Goal: Task Accomplishment & Management: Complete application form

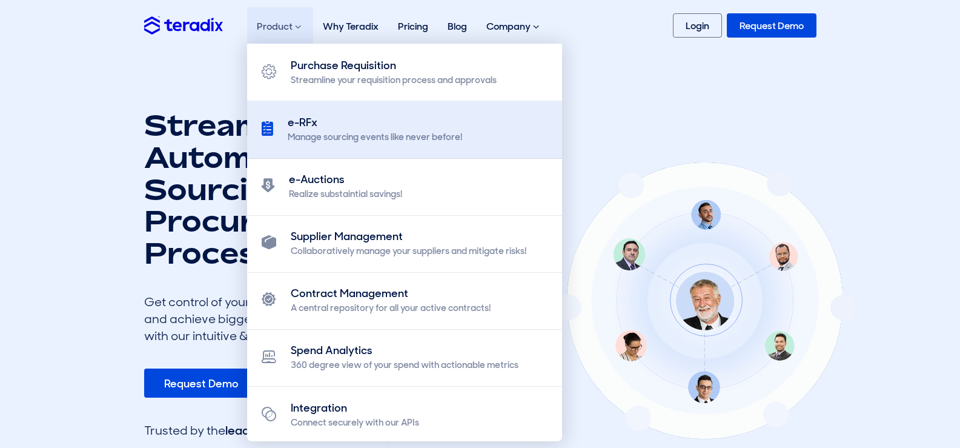
click at [452, 145] on link "e-RFx Manage sourcing events like never before!" at bounding box center [404, 130] width 315 height 58
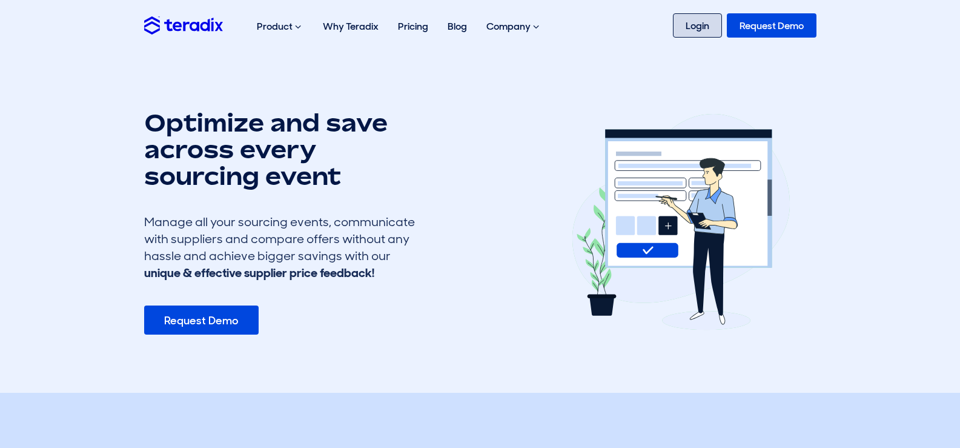
click at [710, 29] on link "Login" at bounding box center [697, 25] width 49 height 24
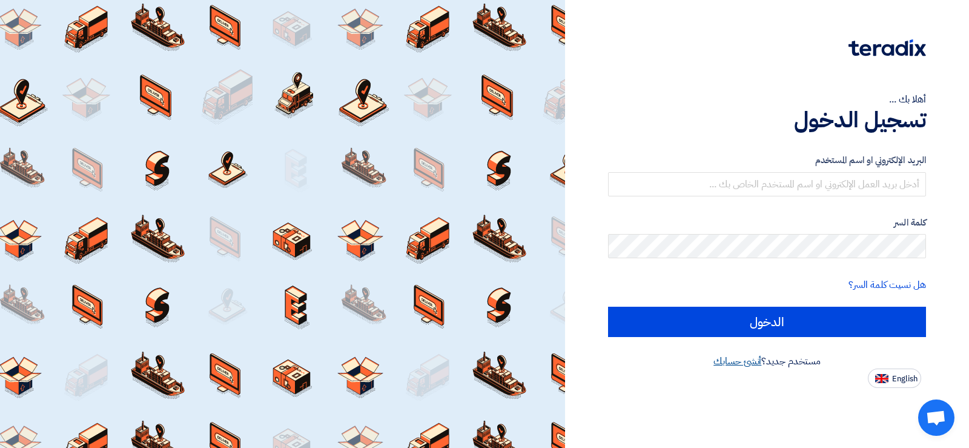
click at [737, 361] on link "أنشئ حسابك" at bounding box center [737, 361] width 48 height 15
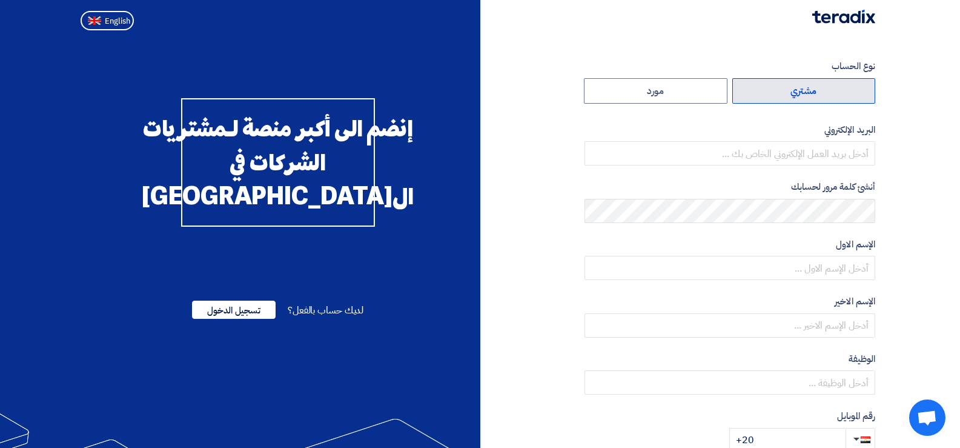
click at [769, 94] on label "مشتري" at bounding box center [804, 90] width 144 height 25
click at [769, 94] on input "مشتري" at bounding box center [804, 91] width 142 height 24
radio input "true"
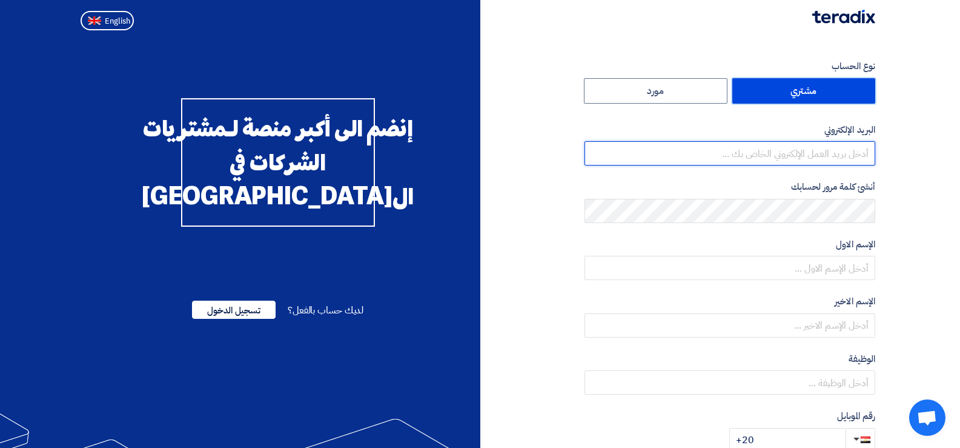
click at [793, 150] on input "email" at bounding box center [729, 153] width 291 height 24
type input "dawood.kassabbashi@gmail.com"
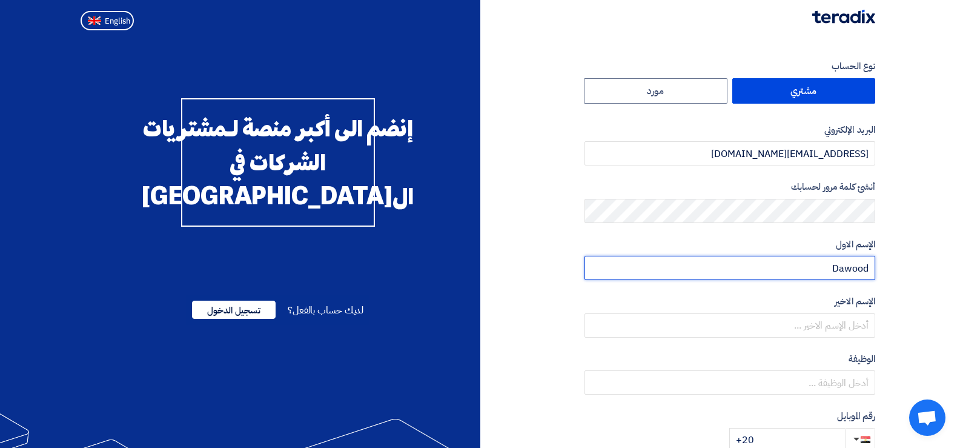
type input "Dawood"
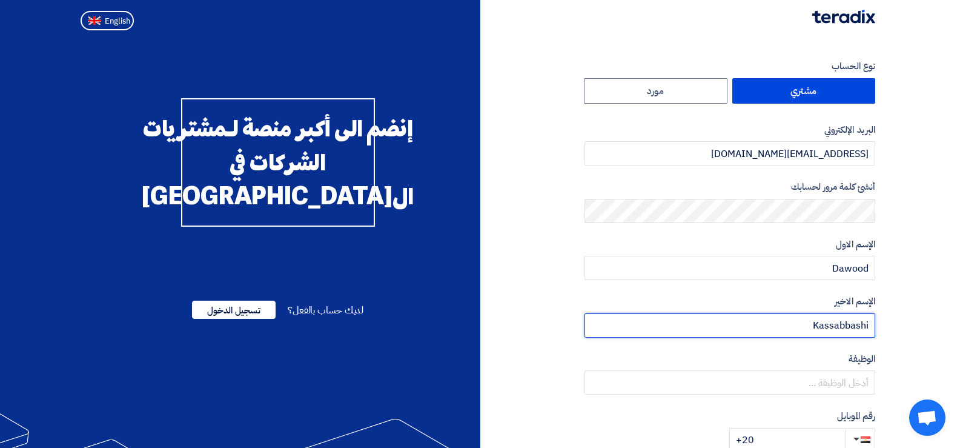
type input "Kassabbashi"
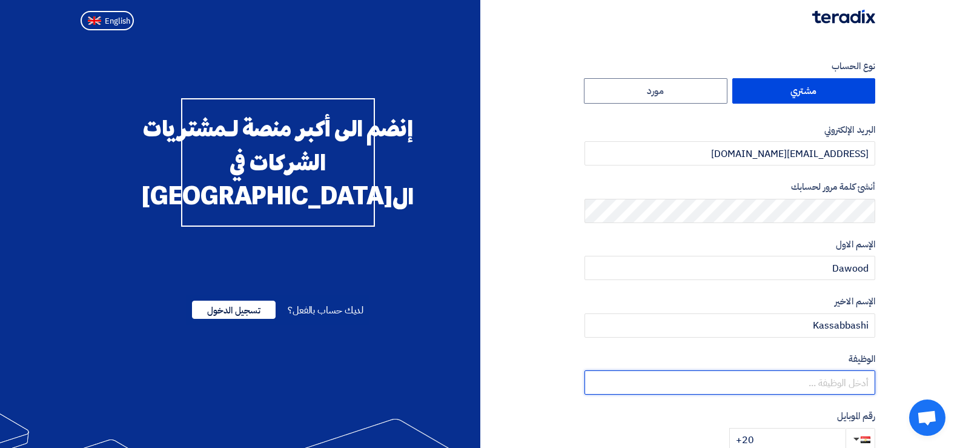
type input "S"
type input "Foreign Procurement"
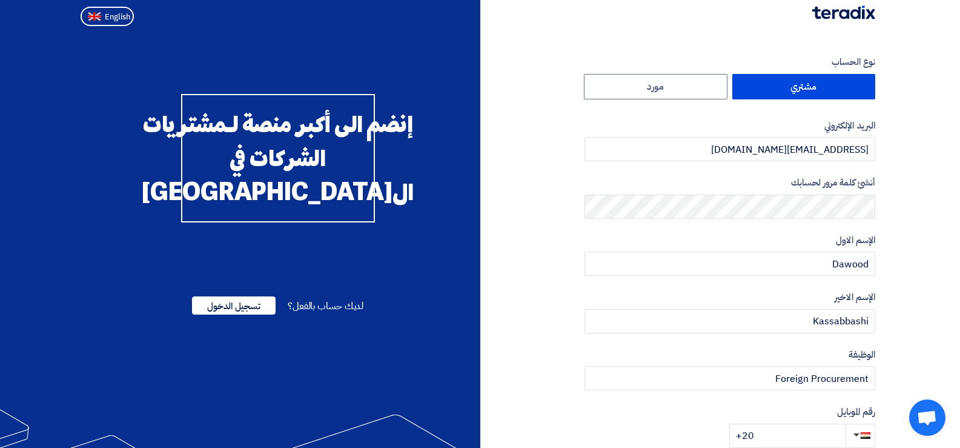
scroll to position [217, 0]
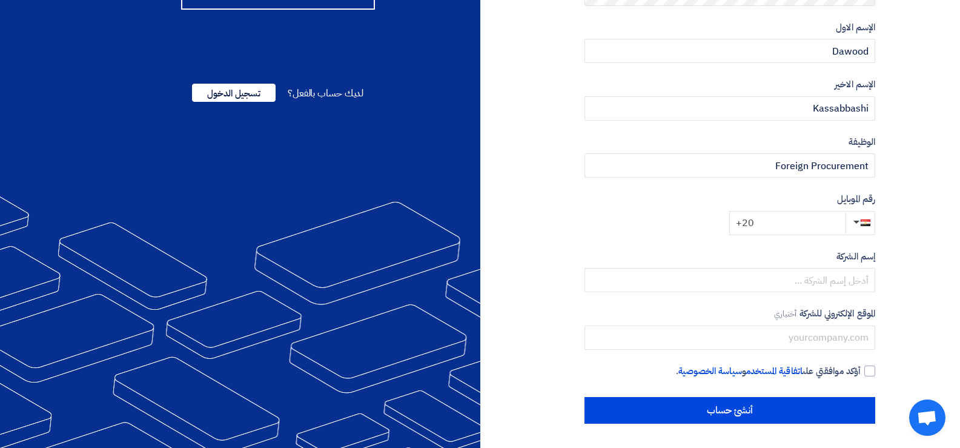
click at [822, 219] on input "+20" at bounding box center [787, 223] width 116 height 24
type input "+20 1025596277"
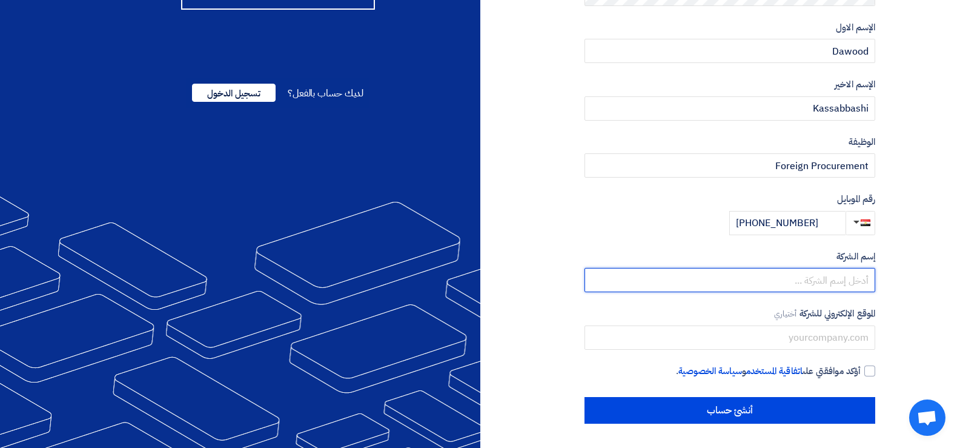
click at [837, 279] on input "text" at bounding box center [729, 280] width 291 height 24
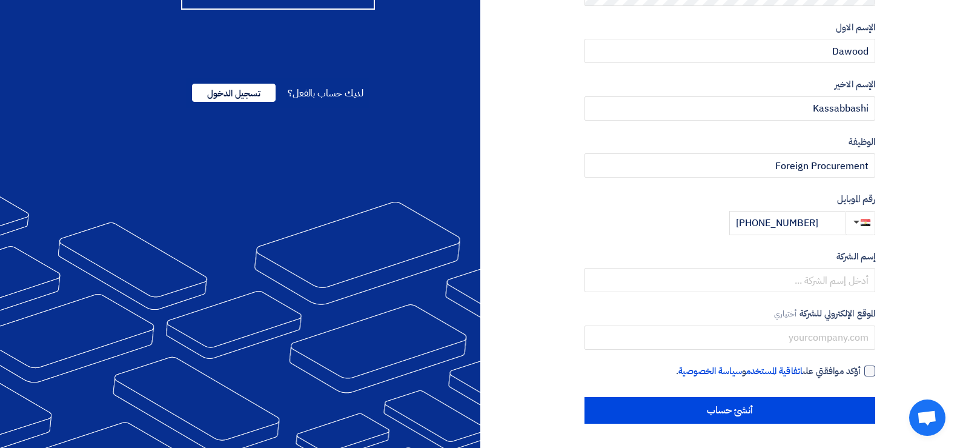
click at [874, 372] on div at bounding box center [869, 370] width 11 height 11
click at [861, 372] on input "أؤكد موافقتي على اتفاقية المستخدم و سياسة الخصوصية ." at bounding box center [715, 376] width 291 height 24
checkbox input "true"
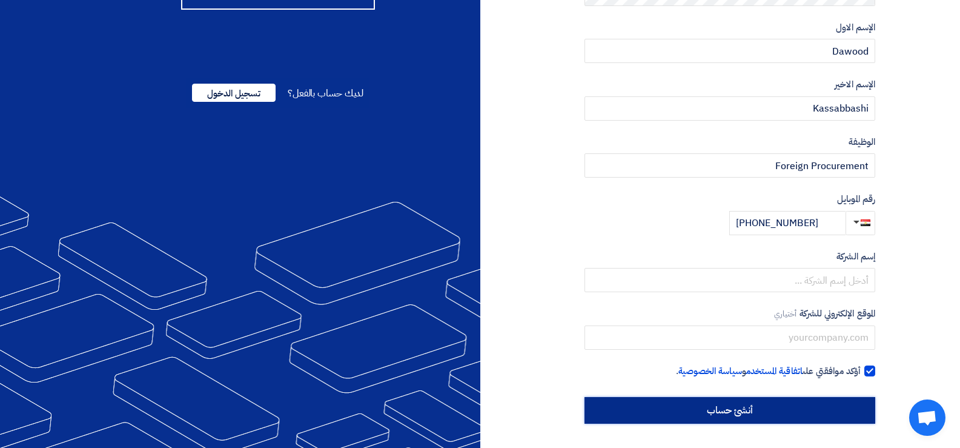
click at [841, 417] on input "أنشئ حساب" at bounding box center [729, 410] width 291 height 27
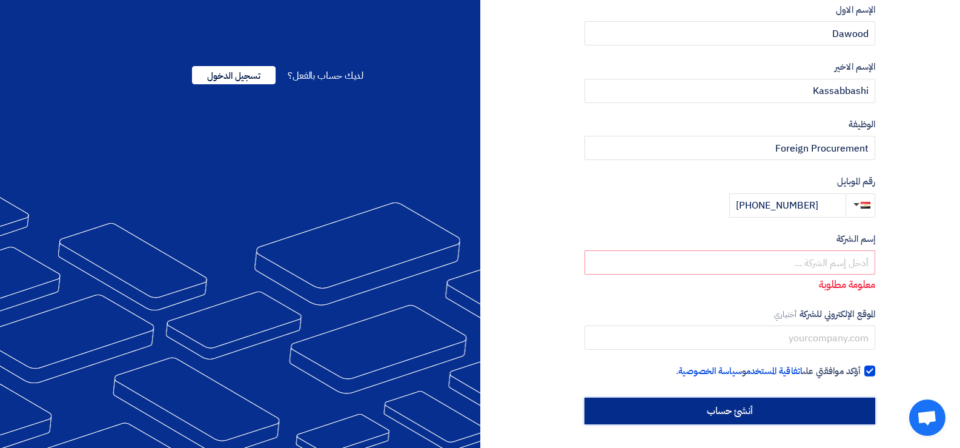
scroll to position [235, 0]
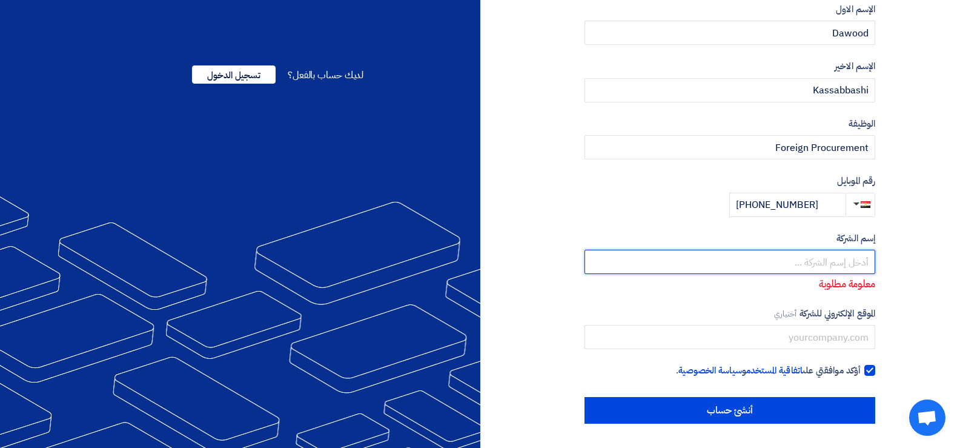
click at [853, 265] on input "text" at bounding box center [729, 262] width 291 height 24
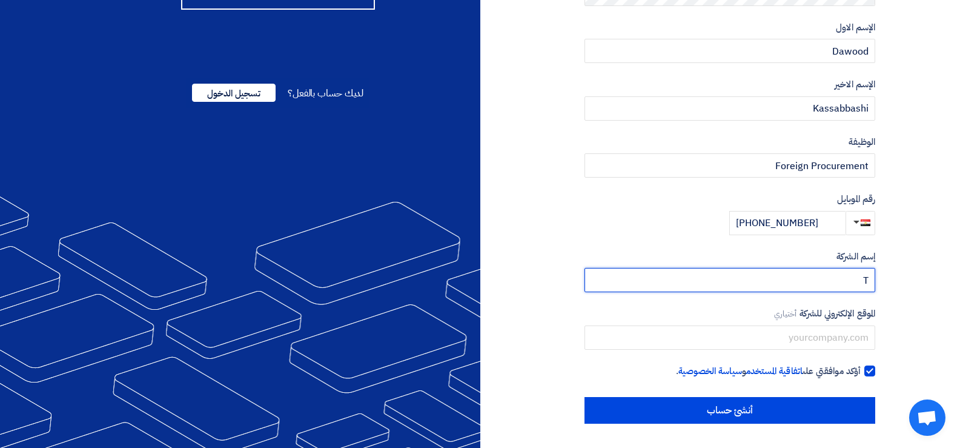
scroll to position [217, 0]
type input "Tiba Manzalawi Group"
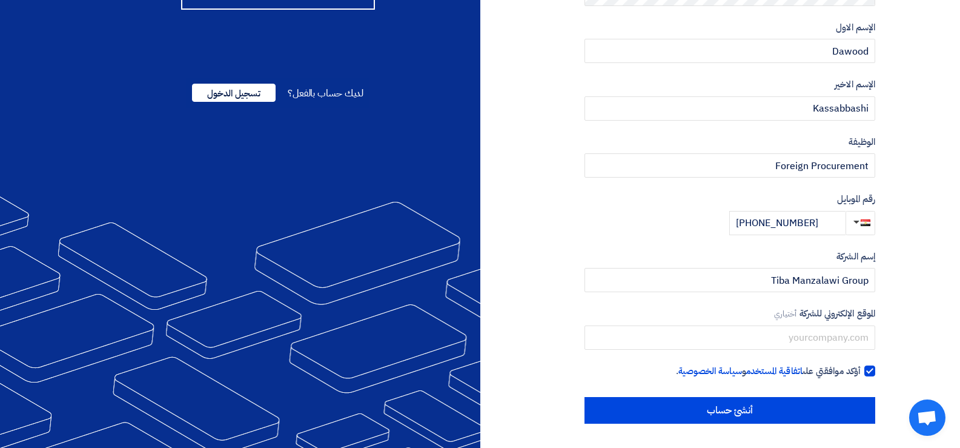
click at [907, 276] on section "نوع الحساب مشتري مورد البريد الإلكتروني dawood.kassabbashi@gmail.com أنشئ كلمة …" at bounding box center [480, 132] width 960 height 629
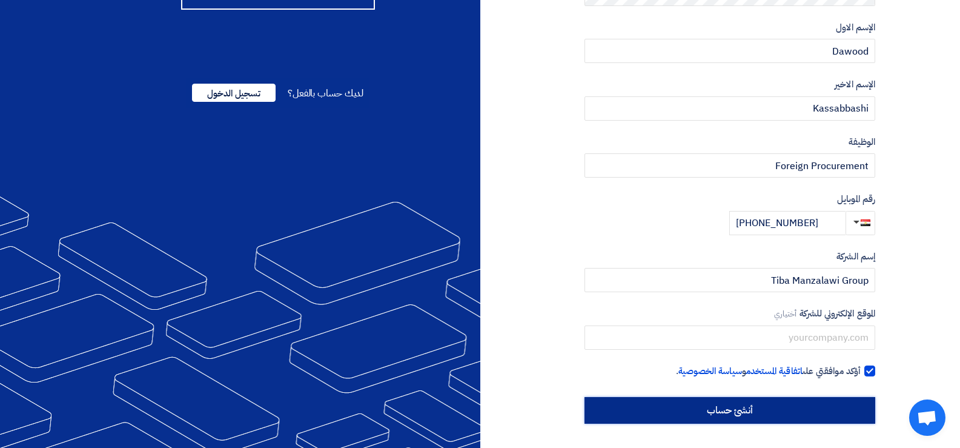
click at [834, 408] on input "أنشئ حساب" at bounding box center [729, 410] width 291 height 27
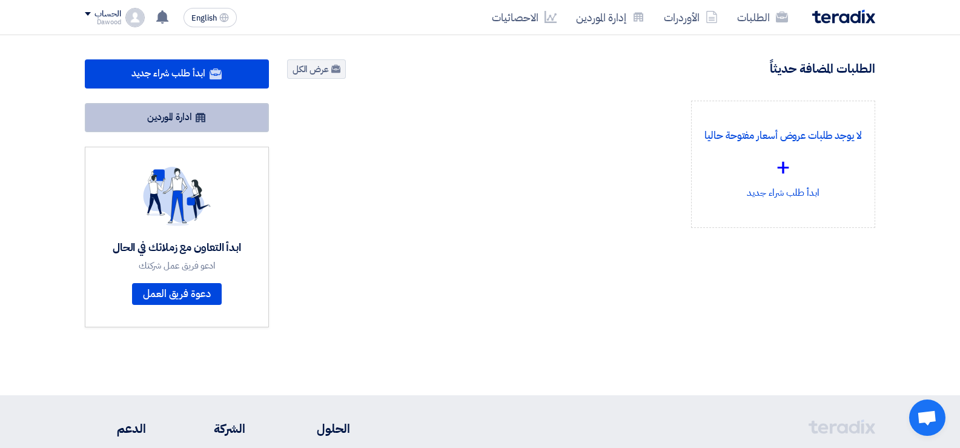
click at [223, 116] on link "ادارة الموردين" at bounding box center [177, 117] width 184 height 29
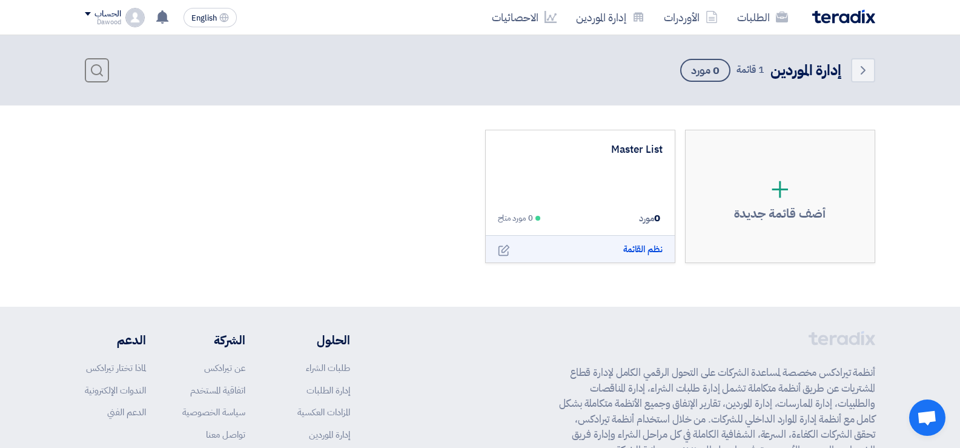
click at [89, 18] on div "الحساب" at bounding box center [103, 14] width 36 height 10
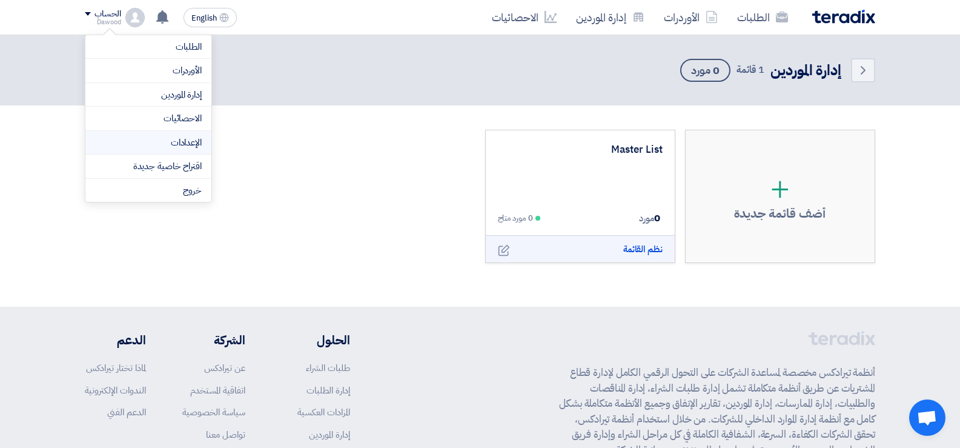
click at [176, 136] on link "الإعدادات" at bounding box center [148, 143] width 107 height 14
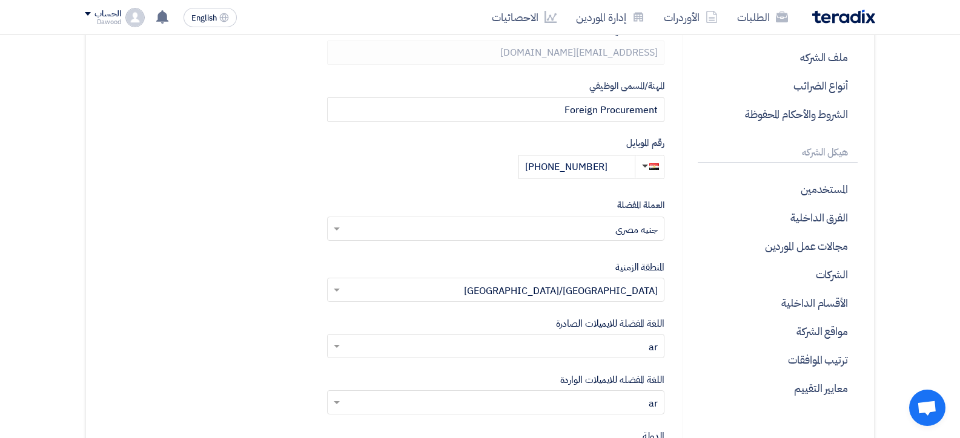
scroll to position [303, 0]
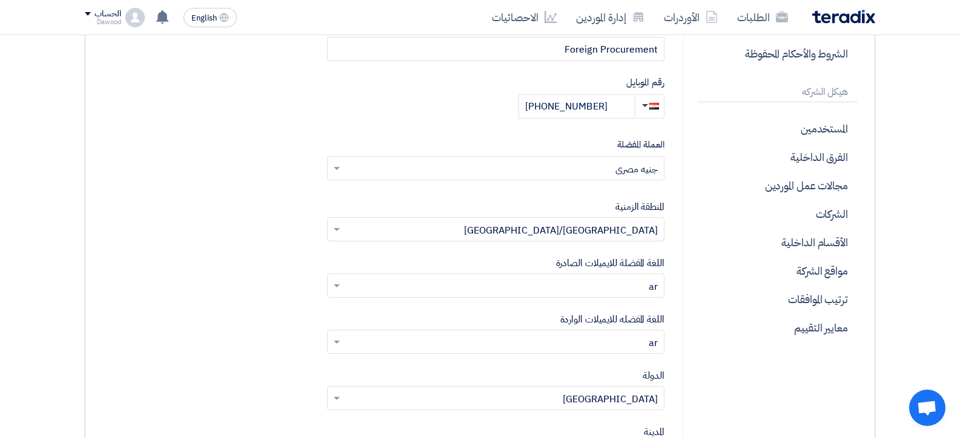
click at [636, 172] on input "text" at bounding box center [502, 170] width 313 height 20
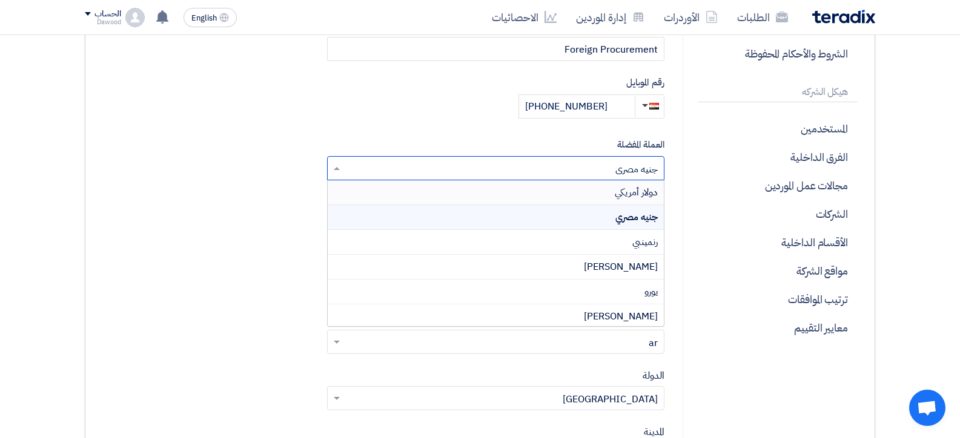
click at [638, 192] on span "دولار أمريكي" at bounding box center [636, 192] width 43 height 15
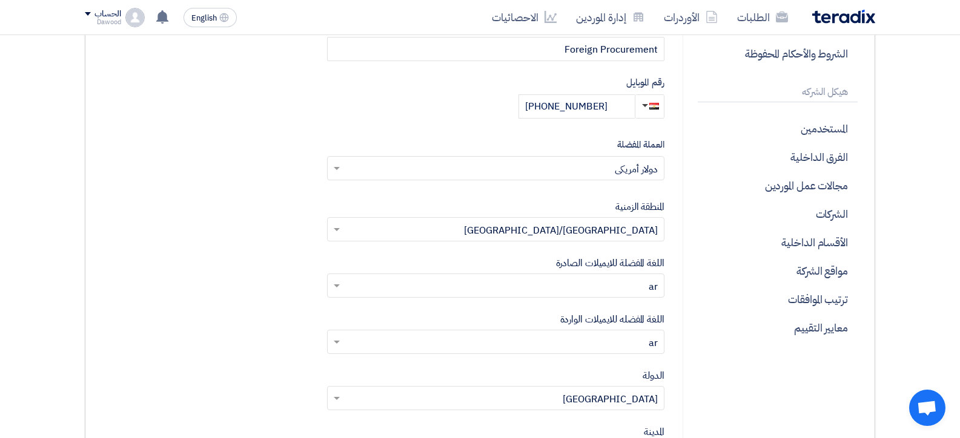
click at [301, 169] on form "إضافة صورة شخصية الإسم الأول Dawood الإسم الأخير Kassabbashi البريد الإلكتروني …" at bounding box center [383, 173] width 562 height 652
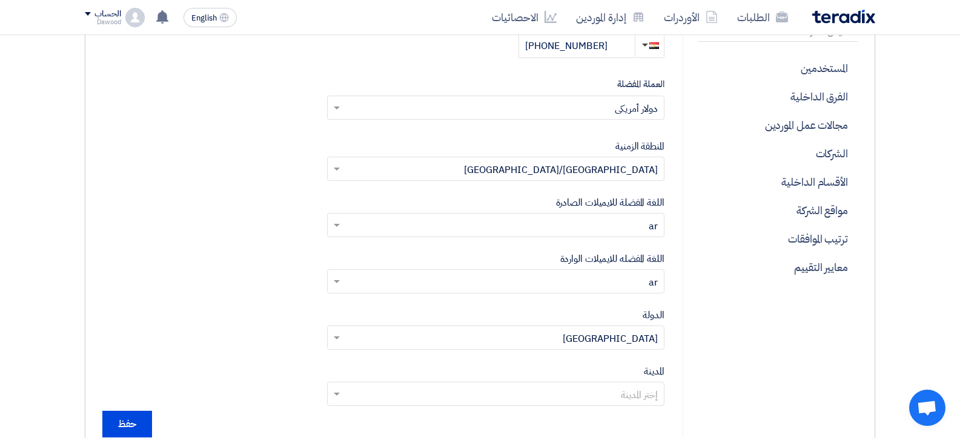
scroll to position [424, 0]
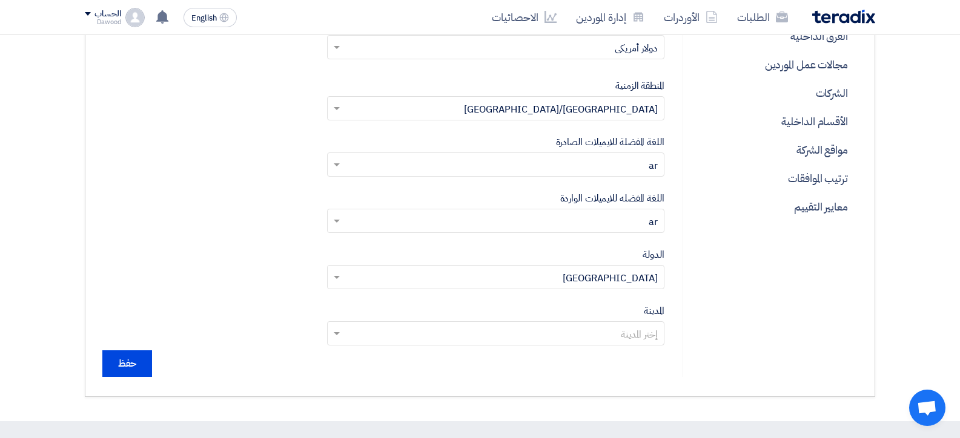
click at [495, 167] on input "text" at bounding box center [502, 166] width 313 height 20
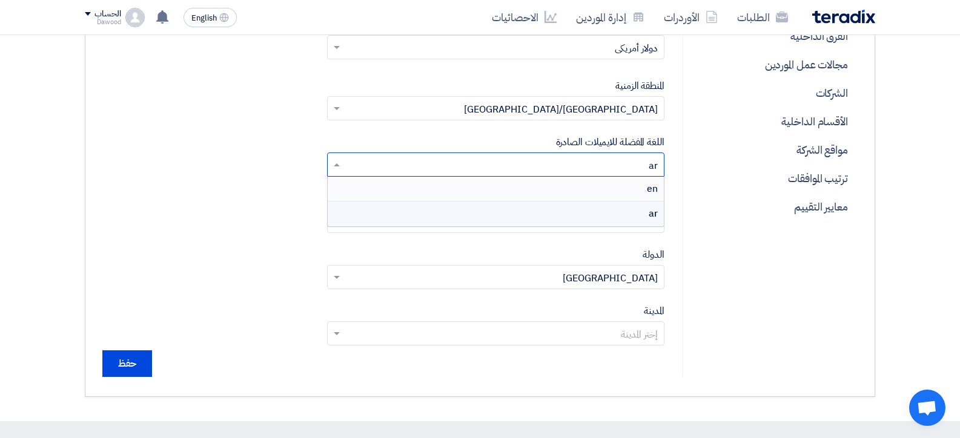
click at [514, 193] on div "en" at bounding box center [496, 189] width 336 height 25
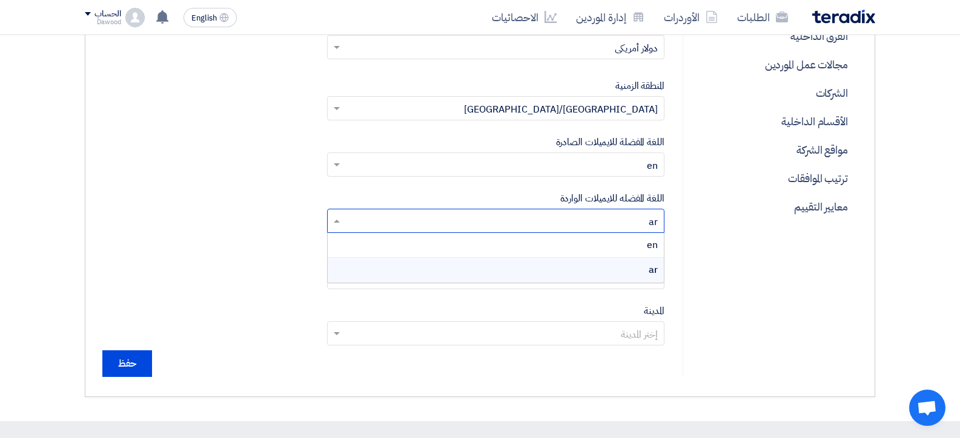
click at [531, 217] on input "text" at bounding box center [502, 223] width 313 height 20
click at [555, 250] on div "en" at bounding box center [496, 245] width 336 height 25
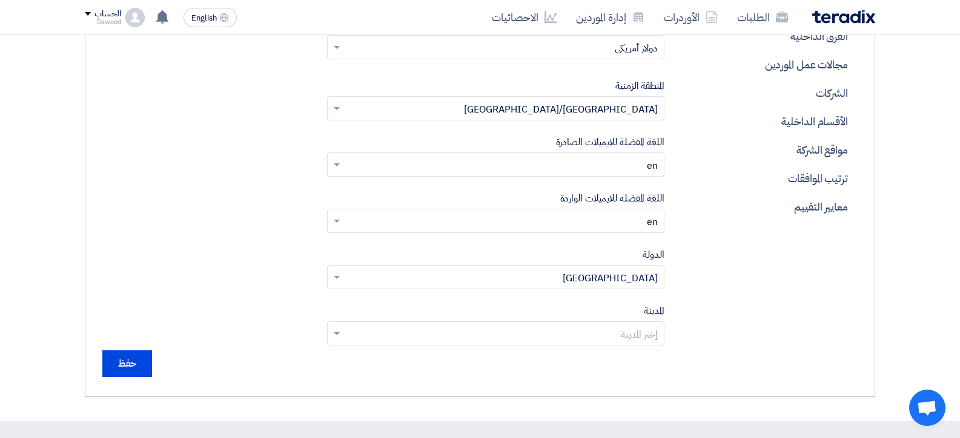
click at [541, 334] on input "text" at bounding box center [502, 335] width 313 height 20
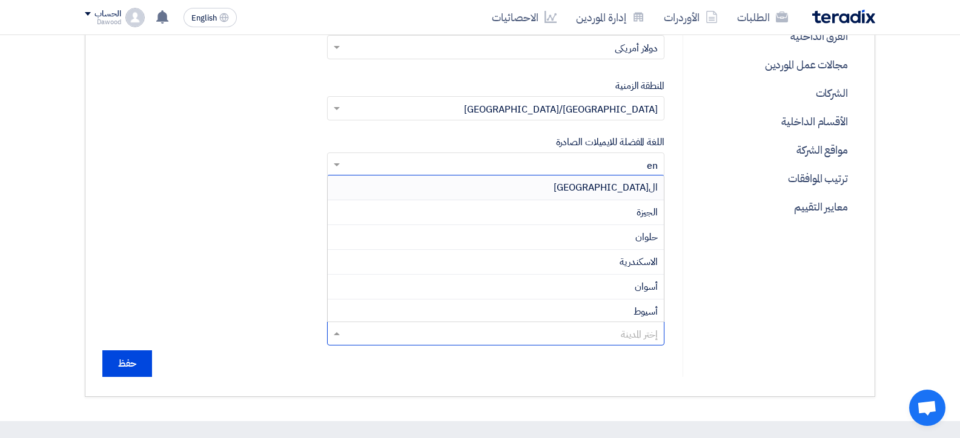
click at [621, 188] on div "القاهرة" at bounding box center [496, 188] width 336 height 25
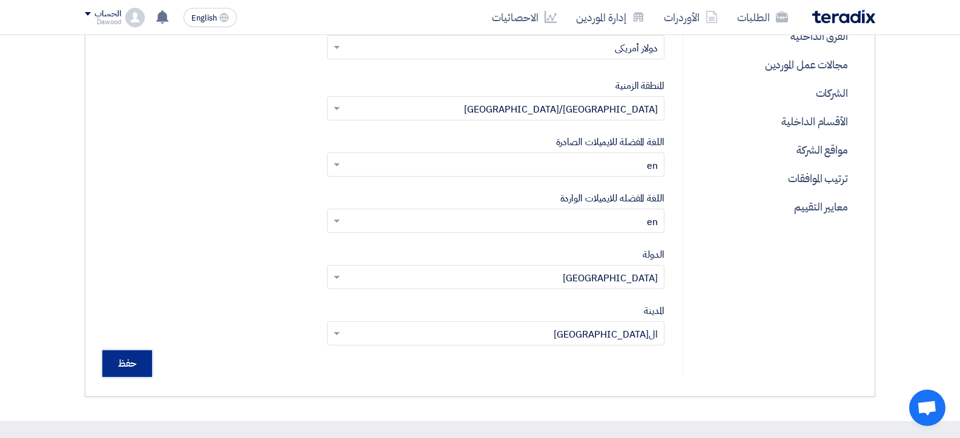
click at [104, 362] on input "حفظ" at bounding box center [127, 364] width 50 height 27
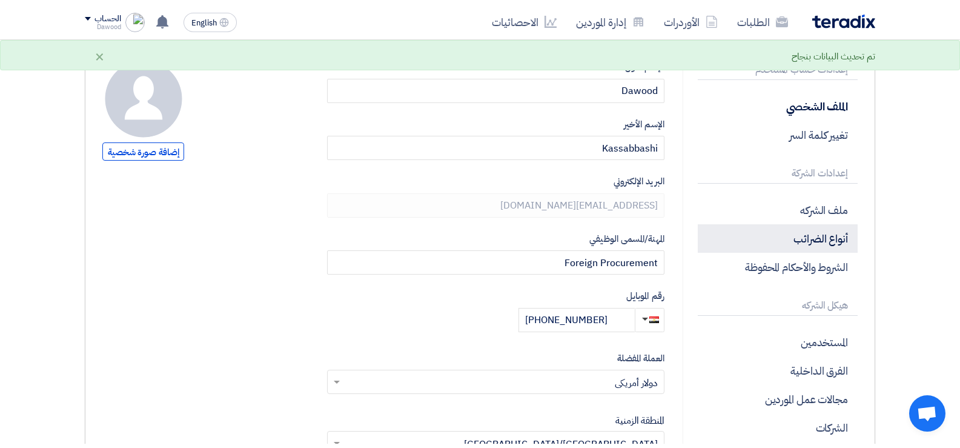
scroll to position [121, 0]
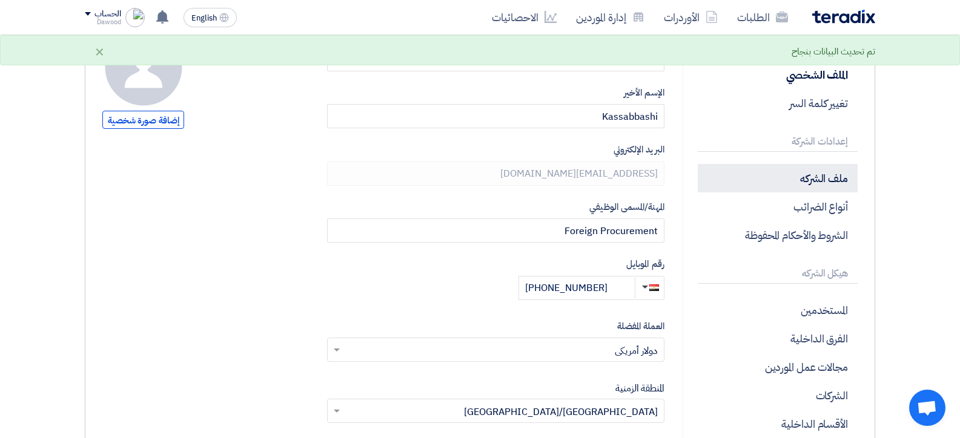
click at [827, 173] on p "ملف الشركه" at bounding box center [778, 178] width 160 height 28
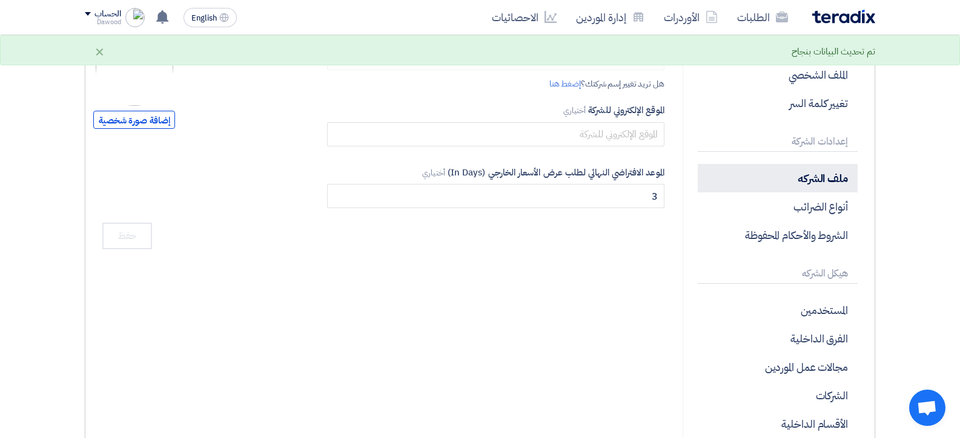
type input "Tiba Manzalawi Group"
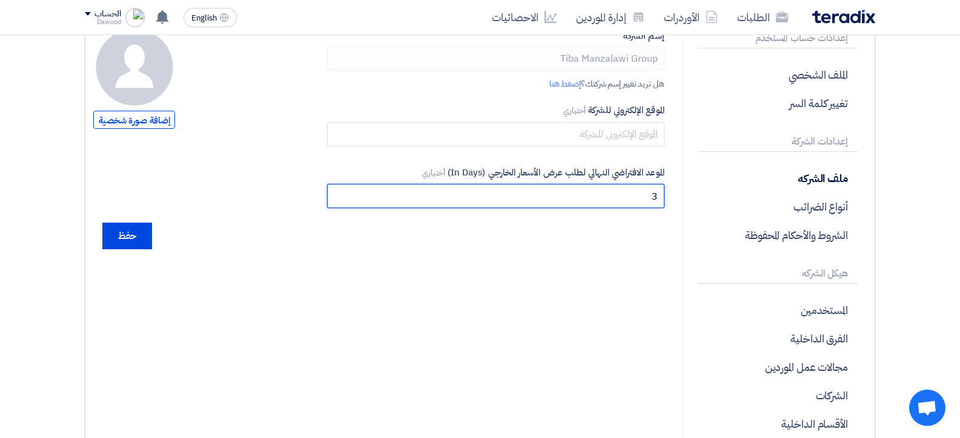
click at [628, 198] on input "3" at bounding box center [495, 196] width 337 height 24
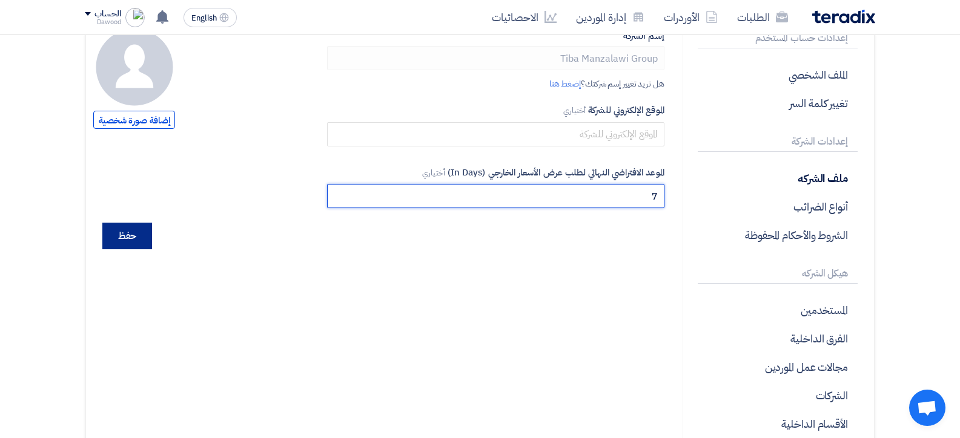
type input "7"
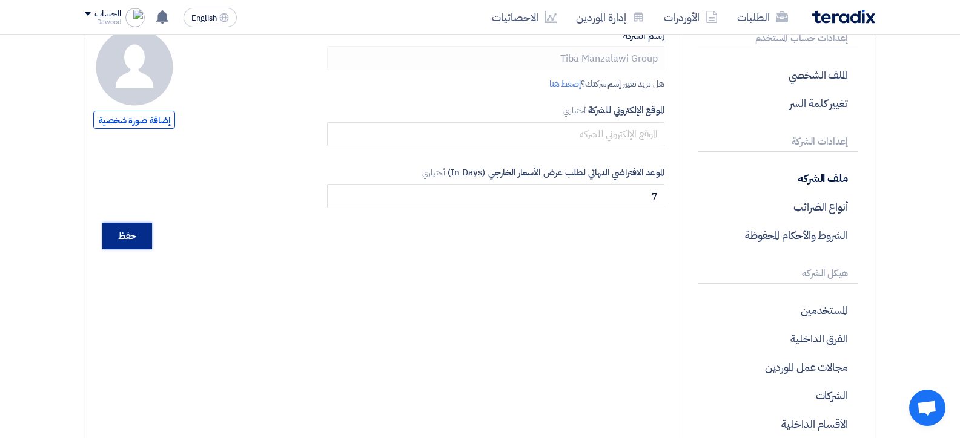
click at [121, 237] on input "حفظ" at bounding box center [127, 236] width 50 height 27
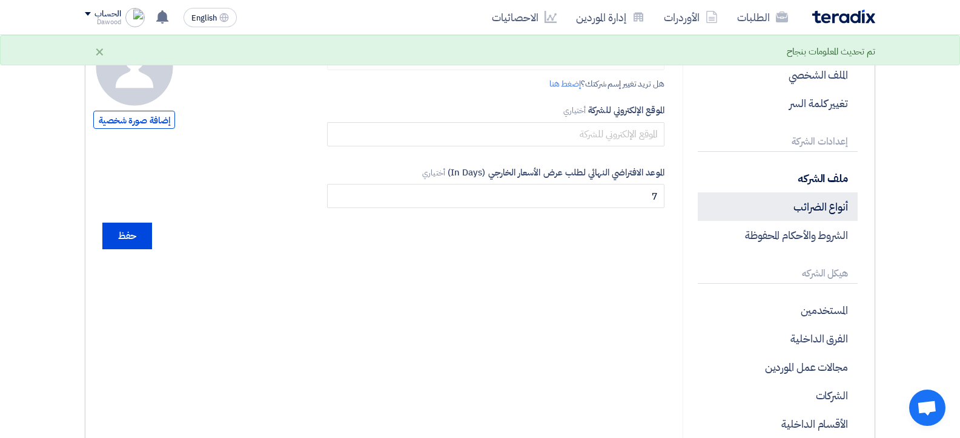
click at [835, 213] on p "أنواع الضرائب" at bounding box center [778, 207] width 160 height 28
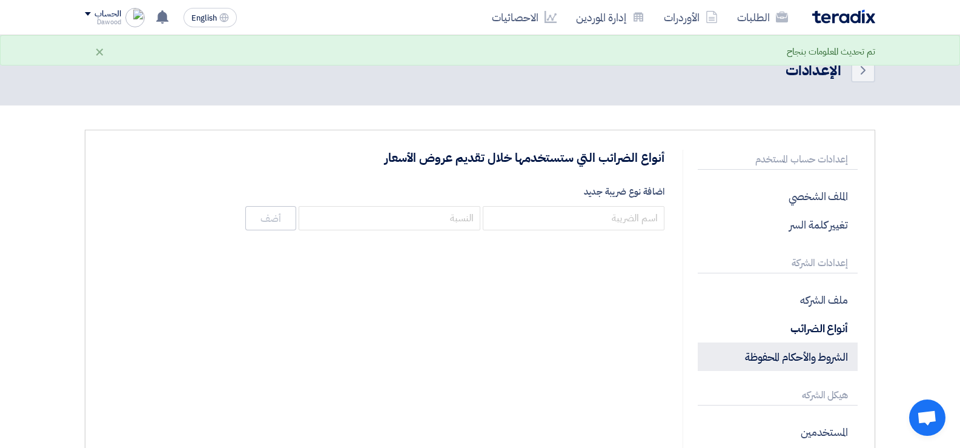
click at [816, 354] on p "الشروط والأحكام المحفوظة" at bounding box center [778, 356] width 160 height 28
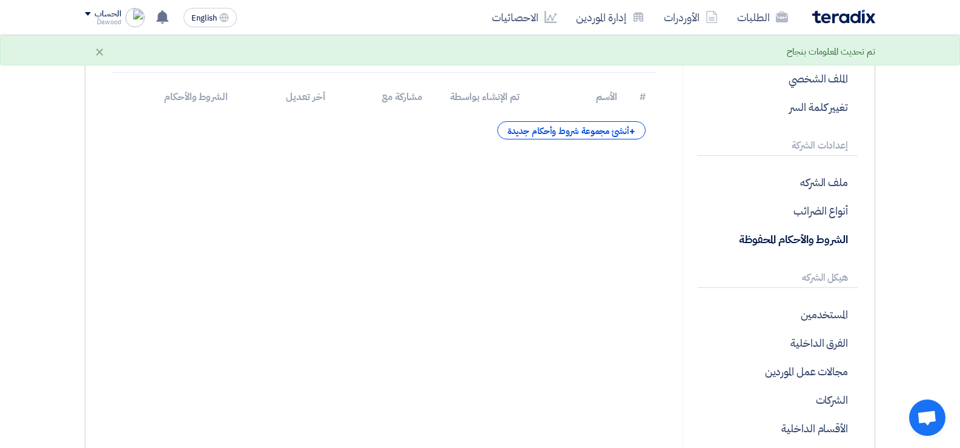
scroll to position [121, 0]
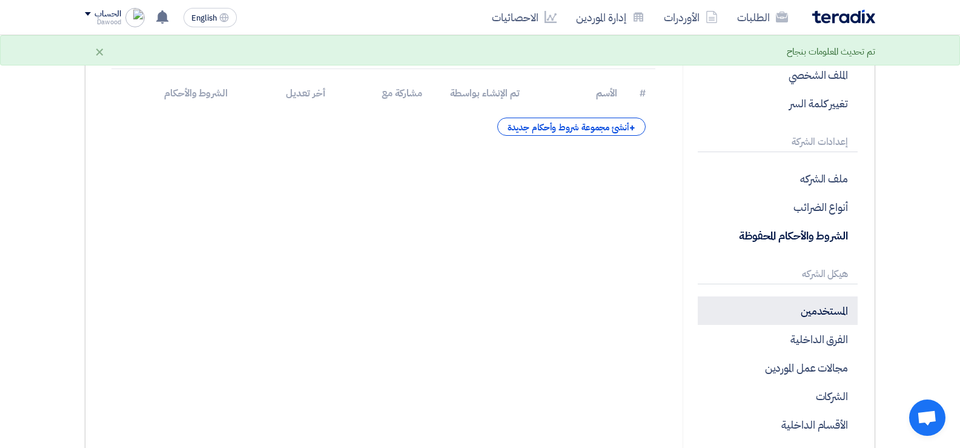
click at [810, 314] on p "المستخدمين" at bounding box center [778, 310] width 160 height 28
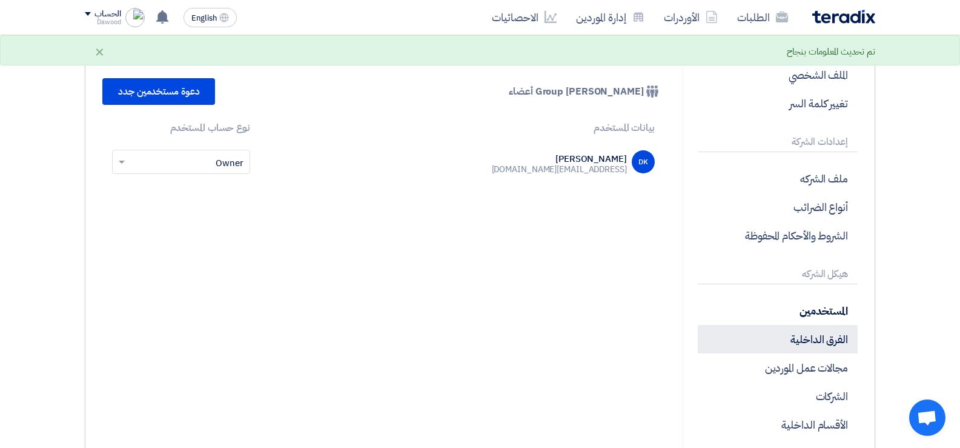
click at [804, 336] on p "الفرق الداخلية" at bounding box center [778, 339] width 160 height 28
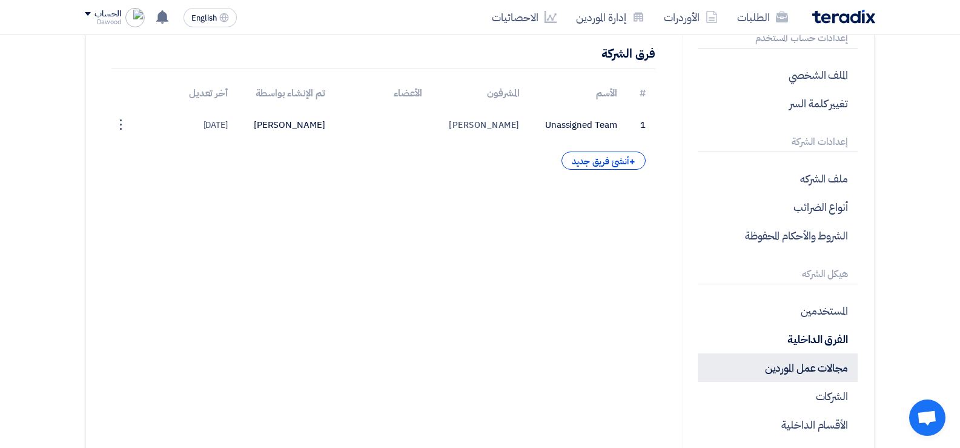
click at [808, 365] on p "مجالات عمل الموردين" at bounding box center [778, 367] width 160 height 28
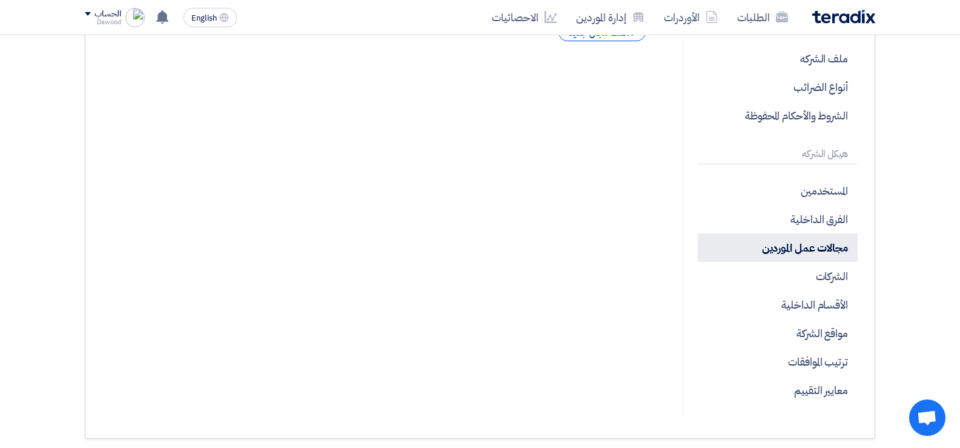
scroll to position [242, 0]
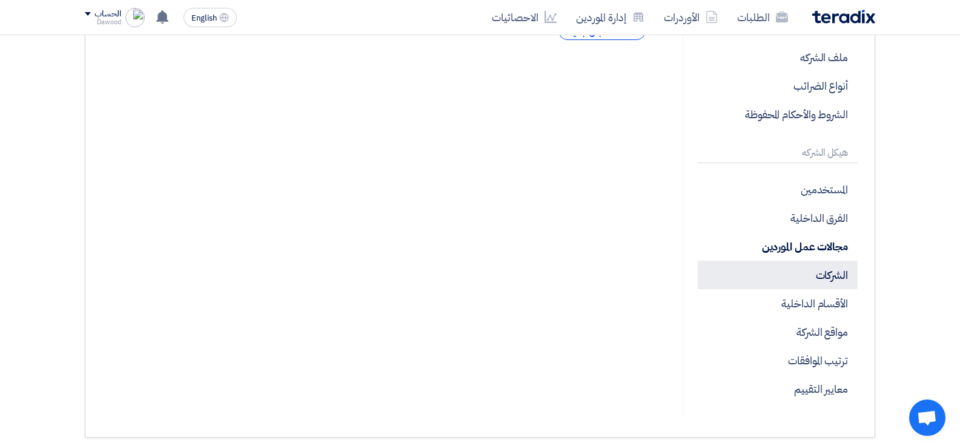
click at [810, 267] on p "الشركات" at bounding box center [778, 274] width 160 height 28
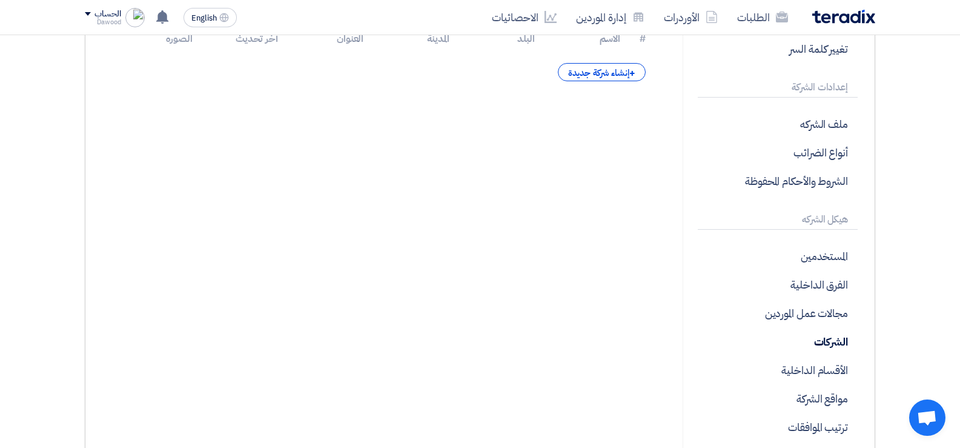
scroll to position [182, 0]
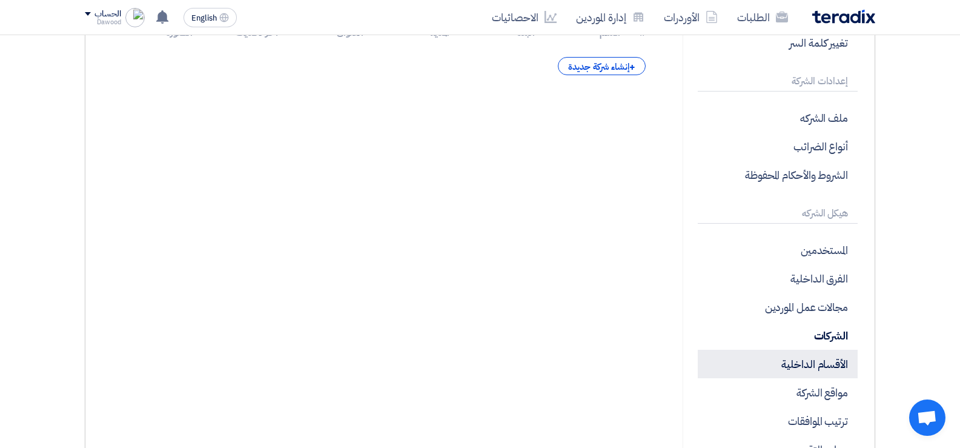
click at [828, 360] on p "الأقسام الداخلية" at bounding box center [778, 363] width 160 height 28
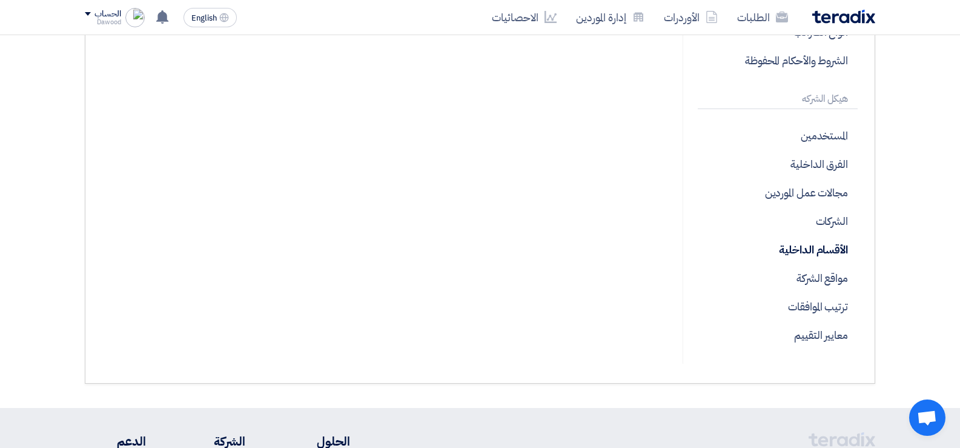
scroll to position [303, 0]
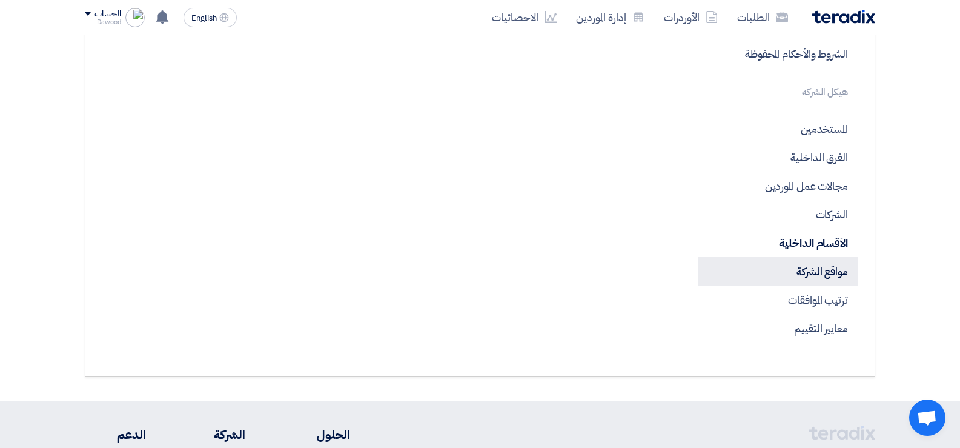
click at [825, 282] on p "مواقع الشركة" at bounding box center [778, 271] width 160 height 28
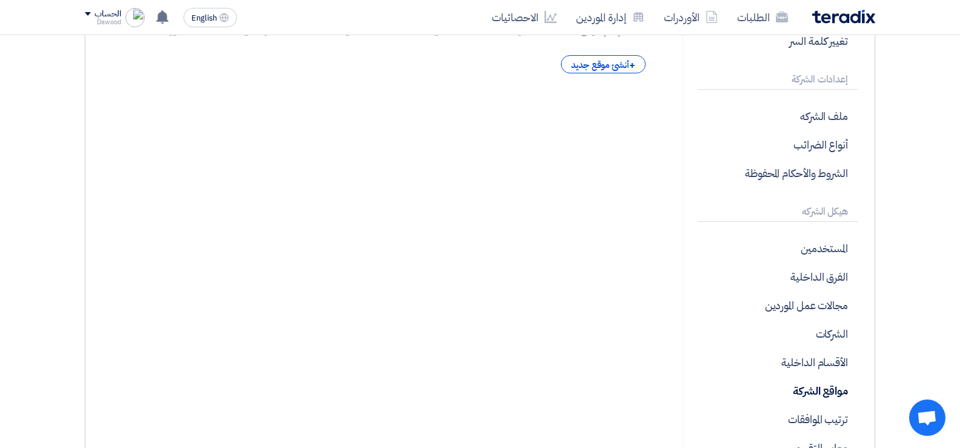
scroll to position [242, 0]
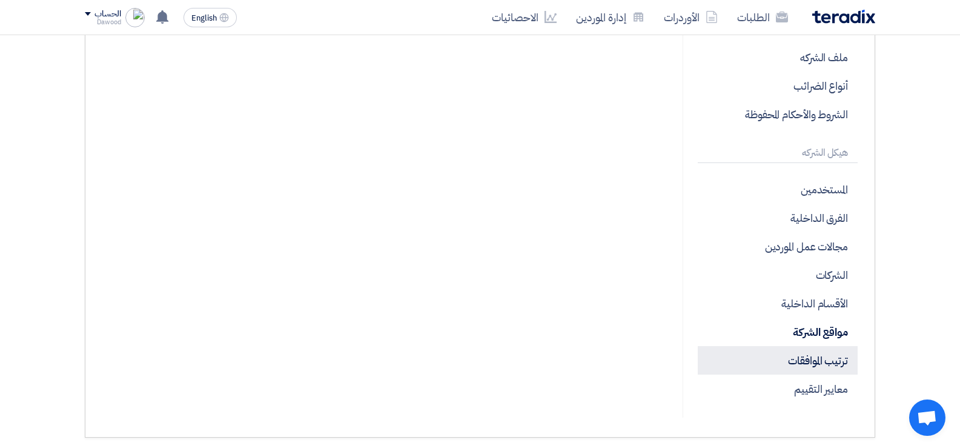
click at [832, 363] on p "ترتيب الموافقات" at bounding box center [778, 360] width 160 height 28
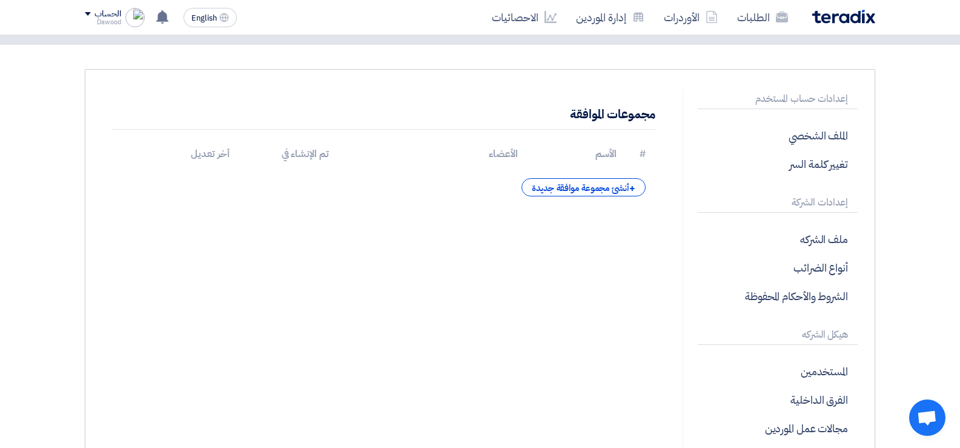
scroll to position [424, 0]
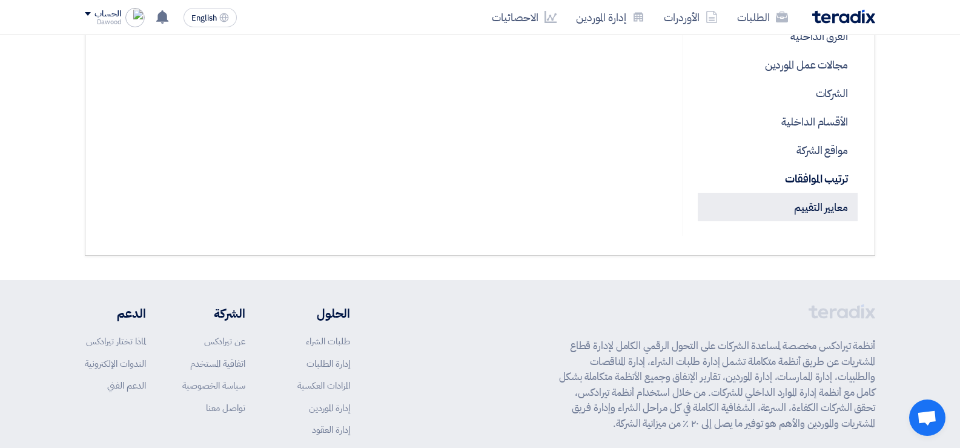
click at [828, 211] on p "معايير التقييم" at bounding box center [778, 207] width 160 height 28
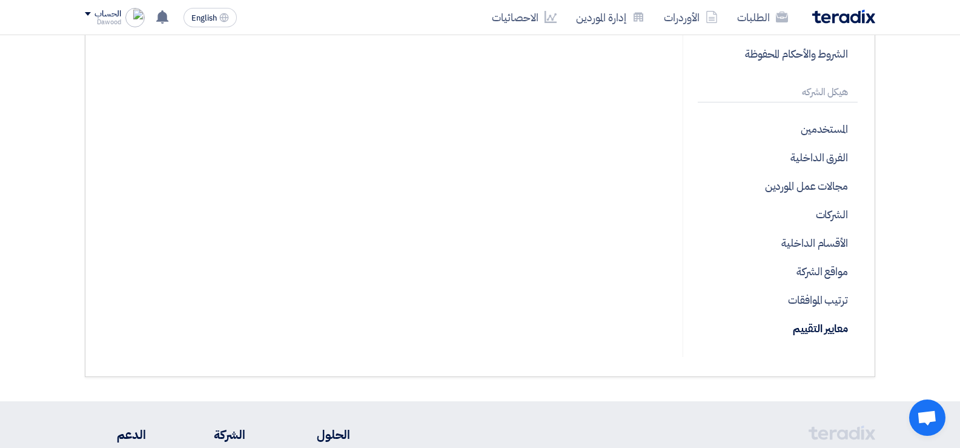
scroll to position [121, 0]
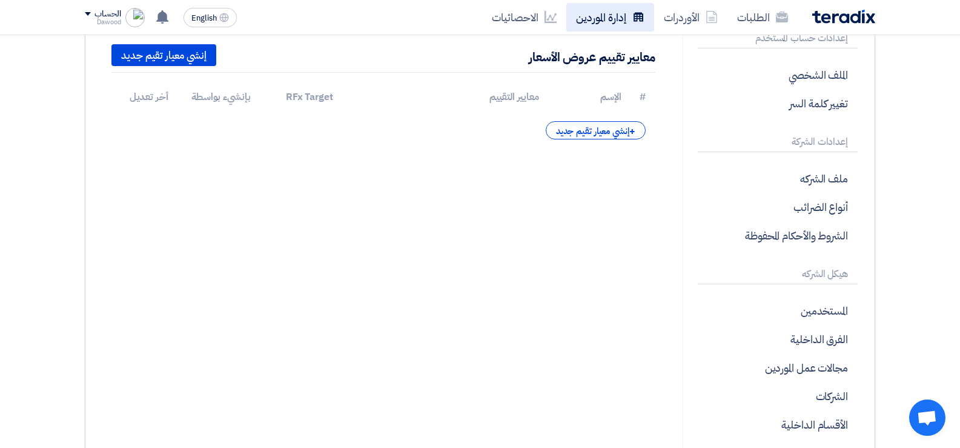
click at [598, 15] on link "إدارة الموردين" at bounding box center [610, 17] width 88 height 28
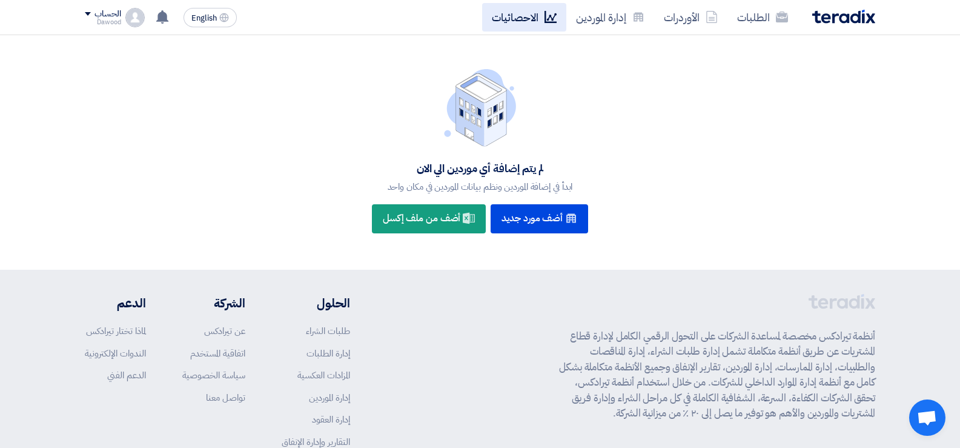
click at [513, 13] on link "الاحصائيات" at bounding box center [524, 17] width 84 height 28
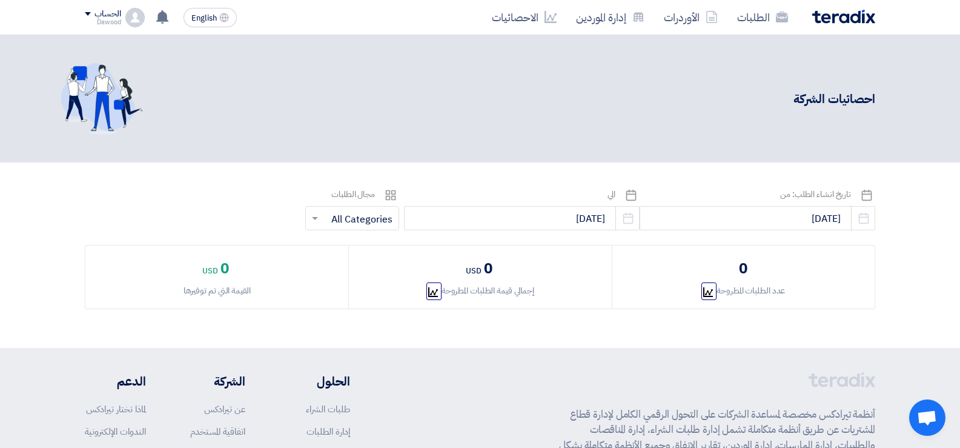
click at [858, 18] on img at bounding box center [843, 17] width 63 height 14
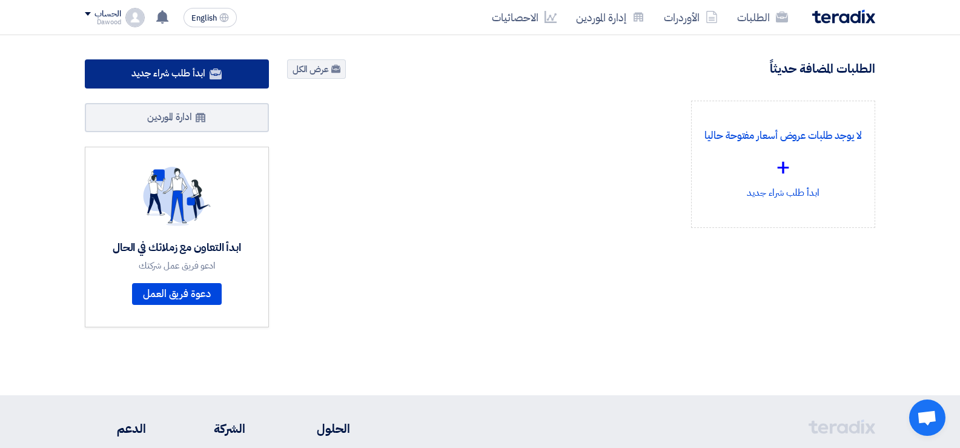
click at [236, 78] on link "ابدأ طلب شراء جديد" at bounding box center [177, 73] width 184 height 29
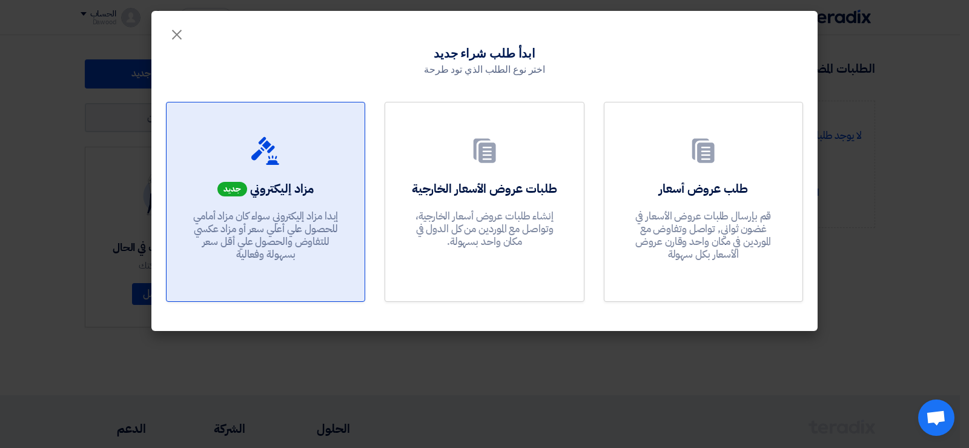
click at [317, 258] on p "إبدا مزاد إليكتروني سواء كان مزاد أمامي للحصول علي أعلي سعر أو مزاد عكسي للتفاو…" at bounding box center [265, 235] width 145 height 51
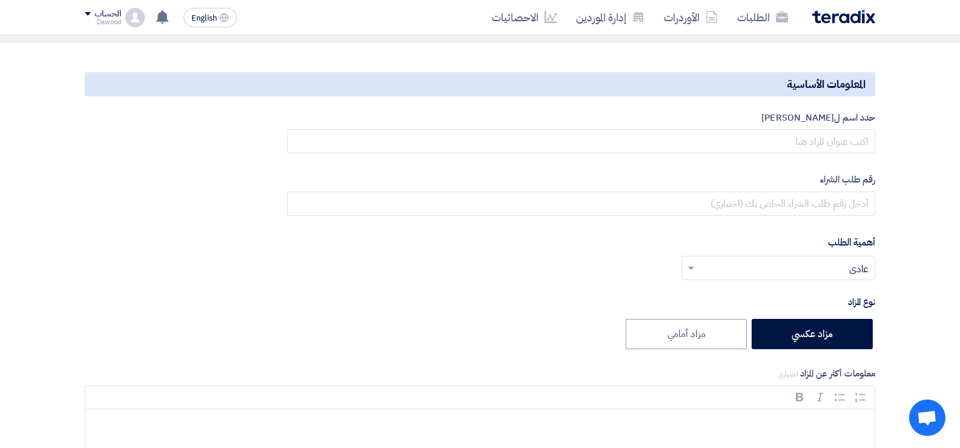
scroll to position [182, 0]
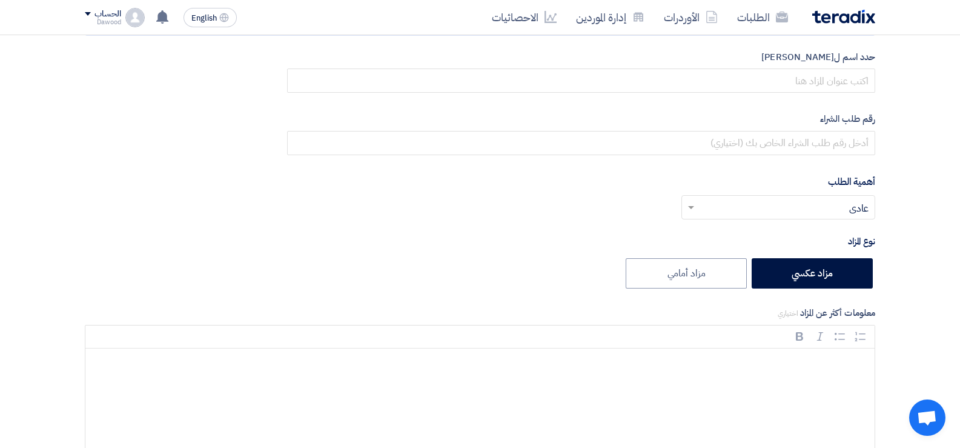
click at [698, 203] on div at bounding box center [778, 207] width 193 height 20
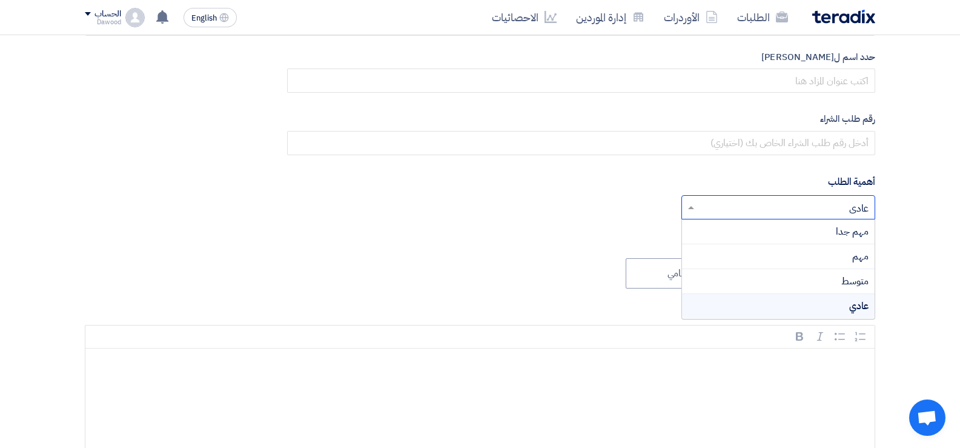
click at [698, 203] on div at bounding box center [778, 207] width 193 height 20
click at [689, 210] on span at bounding box center [689, 207] width 15 height 15
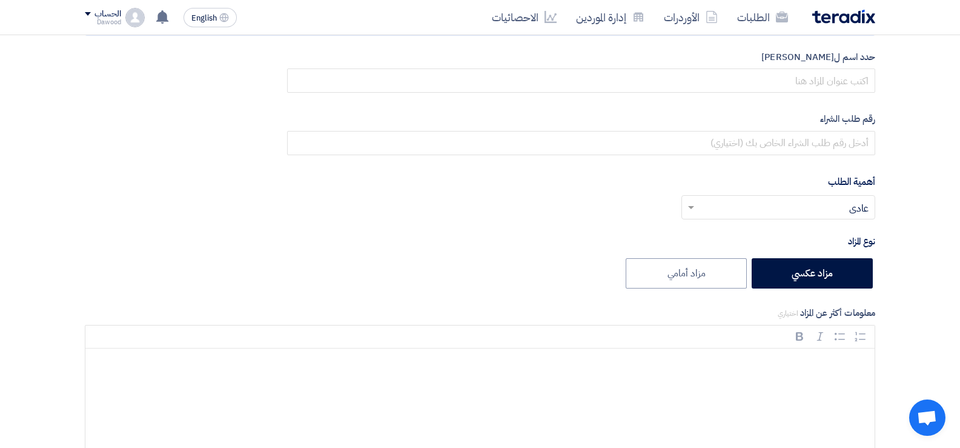
click at [626, 211] on div "أختر أهمية الطلب... × عادي ×" at bounding box center [581, 212] width 588 height 34
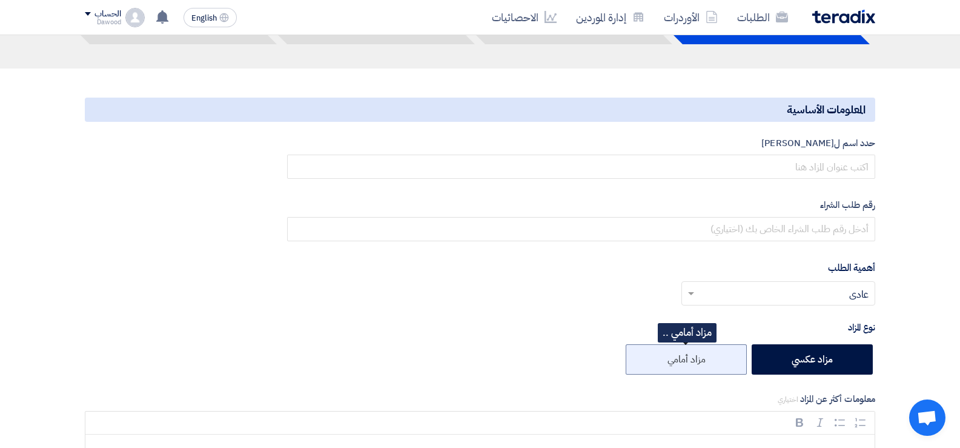
scroll to position [0, 0]
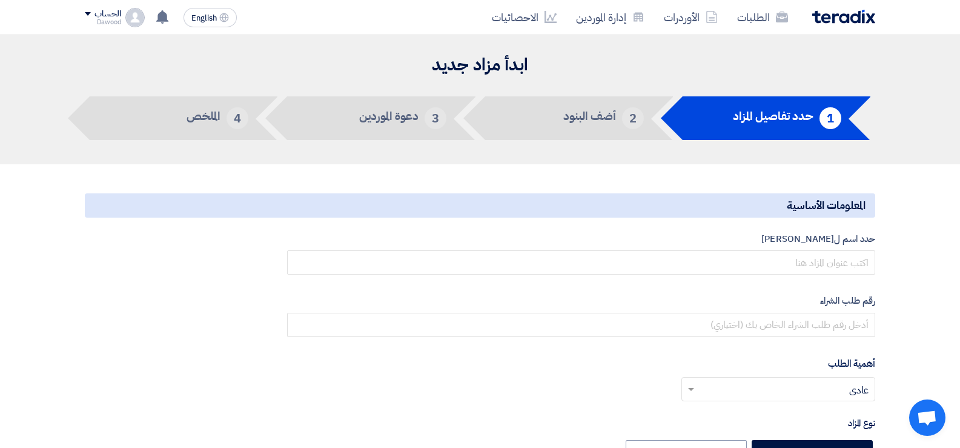
click at [825, 19] on img at bounding box center [843, 17] width 63 height 14
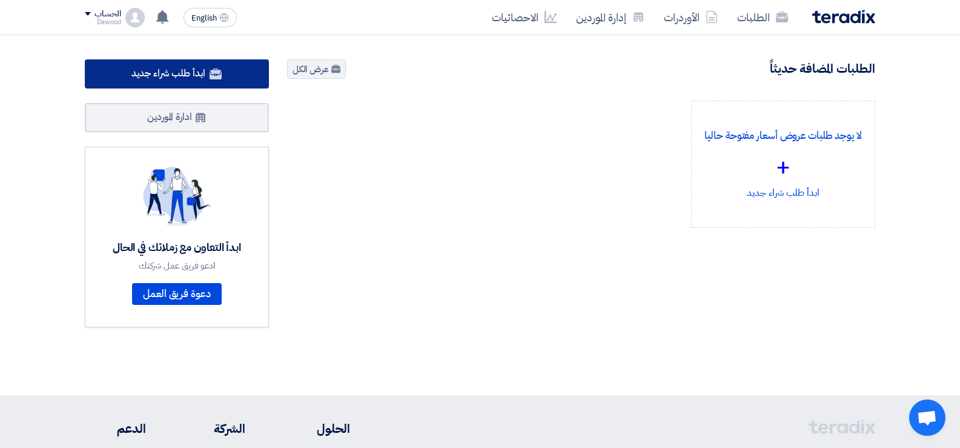
click at [230, 85] on link "ابدأ طلب شراء جديد" at bounding box center [177, 73] width 184 height 29
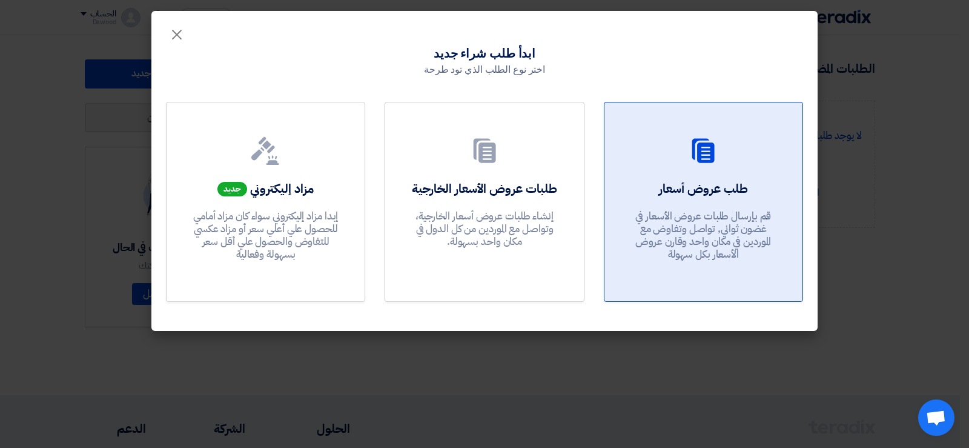
click at [790, 243] on link "طلب عروض أسعار قم بإرسال طلبات عروض الأسعار في غضون ثواني, تواصل وتفاوض مع المو…" at bounding box center [703, 202] width 199 height 200
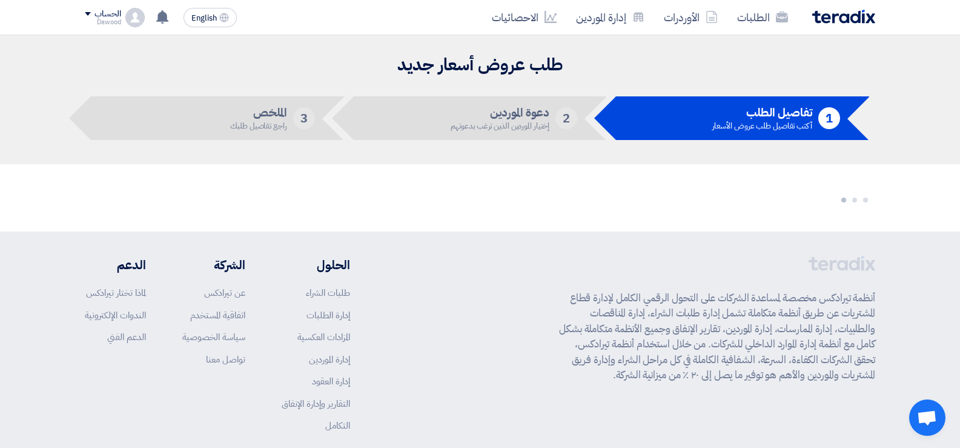
click at [831, 21] on img at bounding box center [843, 17] width 63 height 14
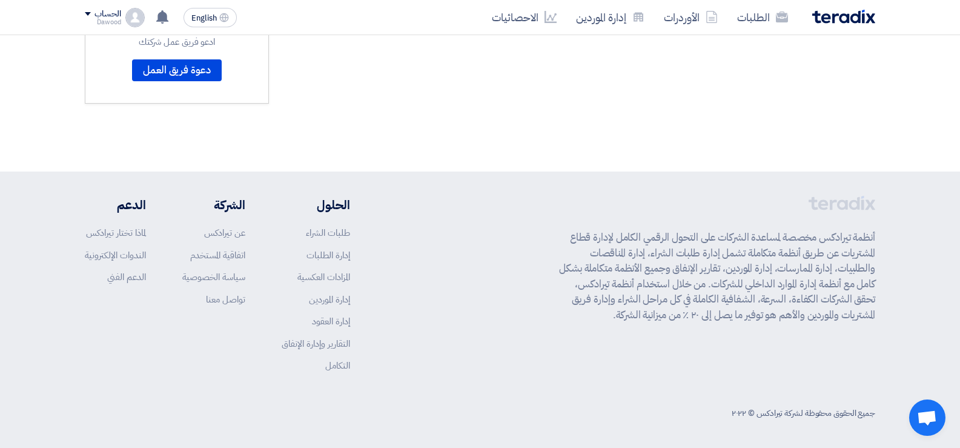
scroll to position [225, 0]
click at [234, 233] on link "عن تيرادكس" at bounding box center [224, 230] width 41 height 13
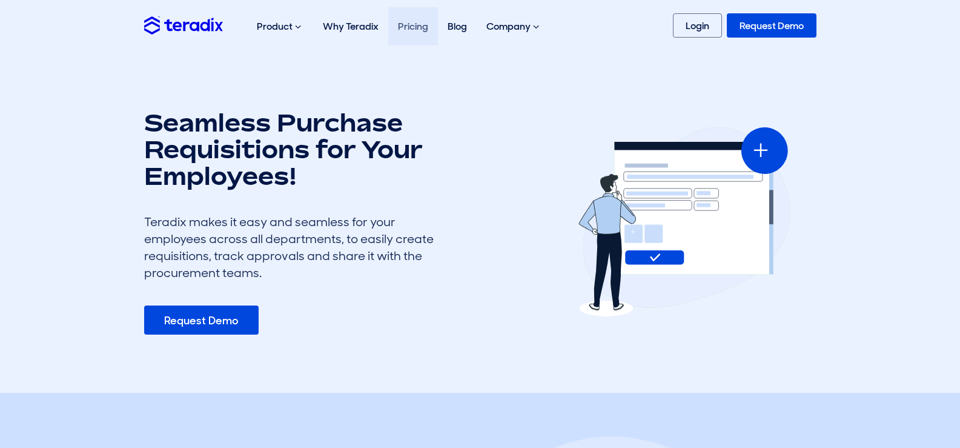
click at [417, 23] on link "Pricing" at bounding box center [413, 26] width 50 height 38
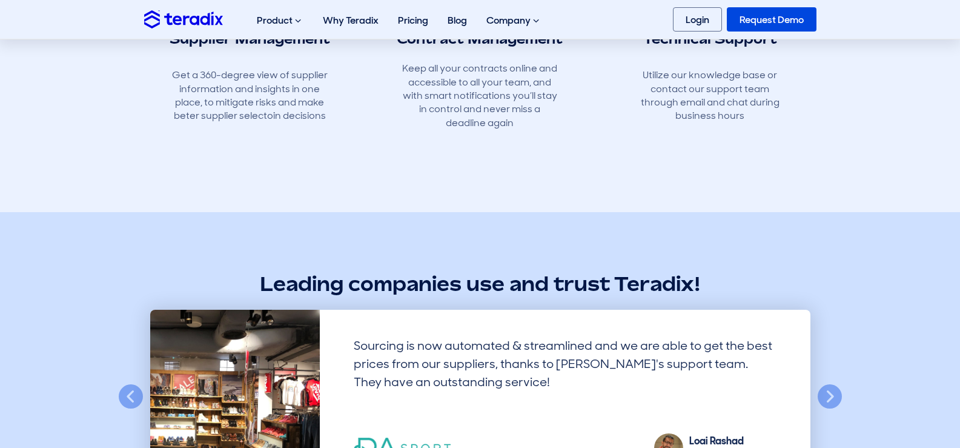
scroll to position [848, 0]
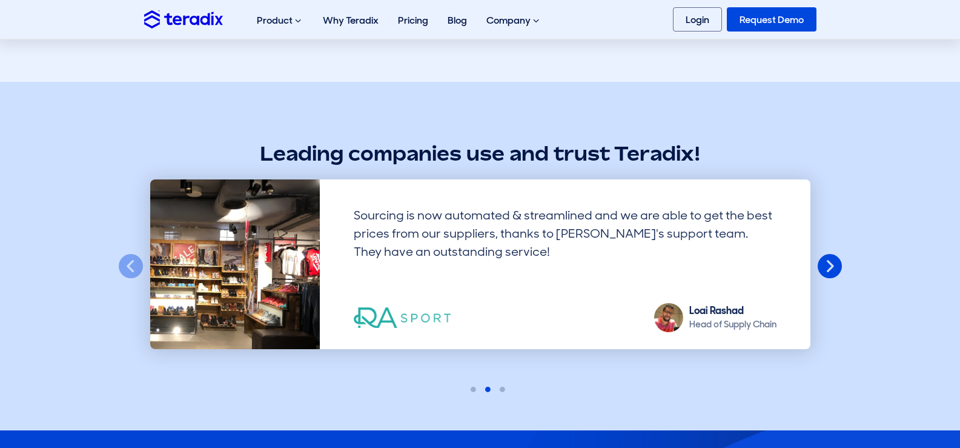
click at [835, 269] on button "Next" at bounding box center [829, 266] width 27 height 27
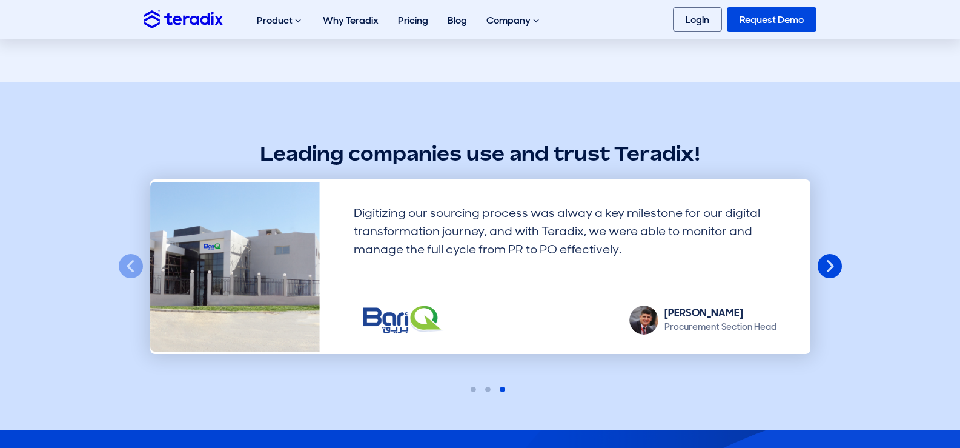
click at [835, 269] on button "Next" at bounding box center [829, 266] width 27 height 27
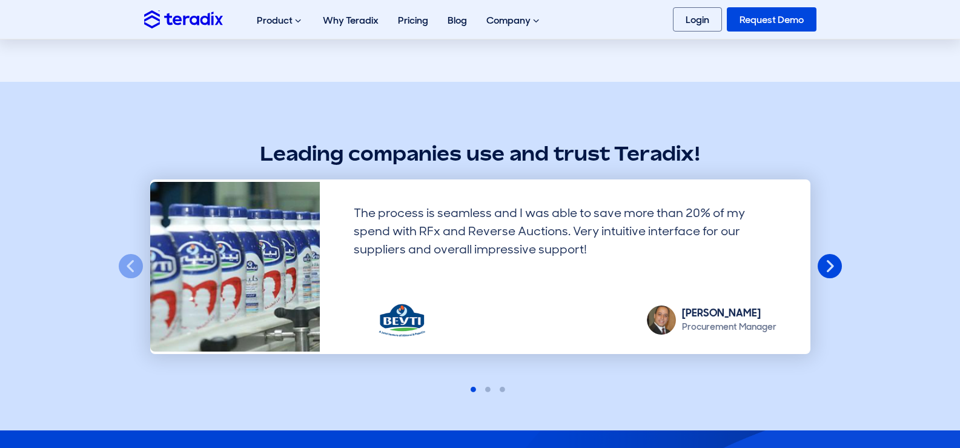
scroll to position [0, 0]
click at [835, 269] on button "Next" at bounding box center [829, 266] width 27 height 27
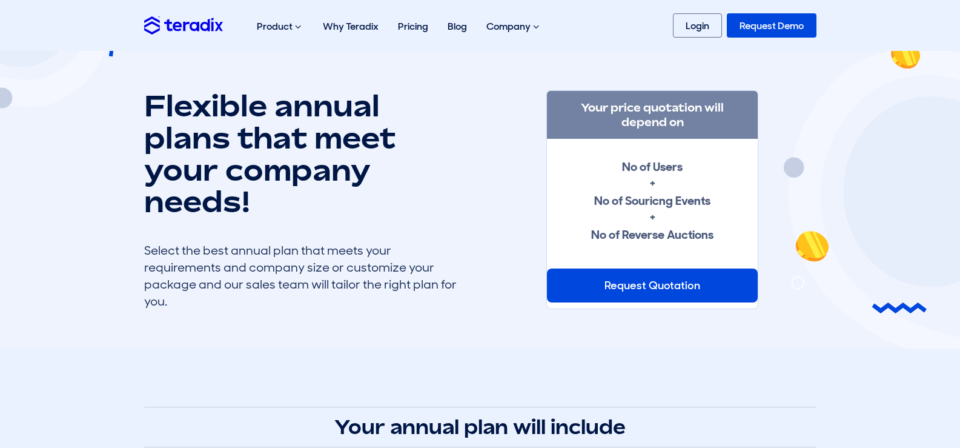
click at [201, 30] on img at bounding box center [183, 25] width 79 height 18
